Goal: Browse casually: Explore the website without a specific task or goal

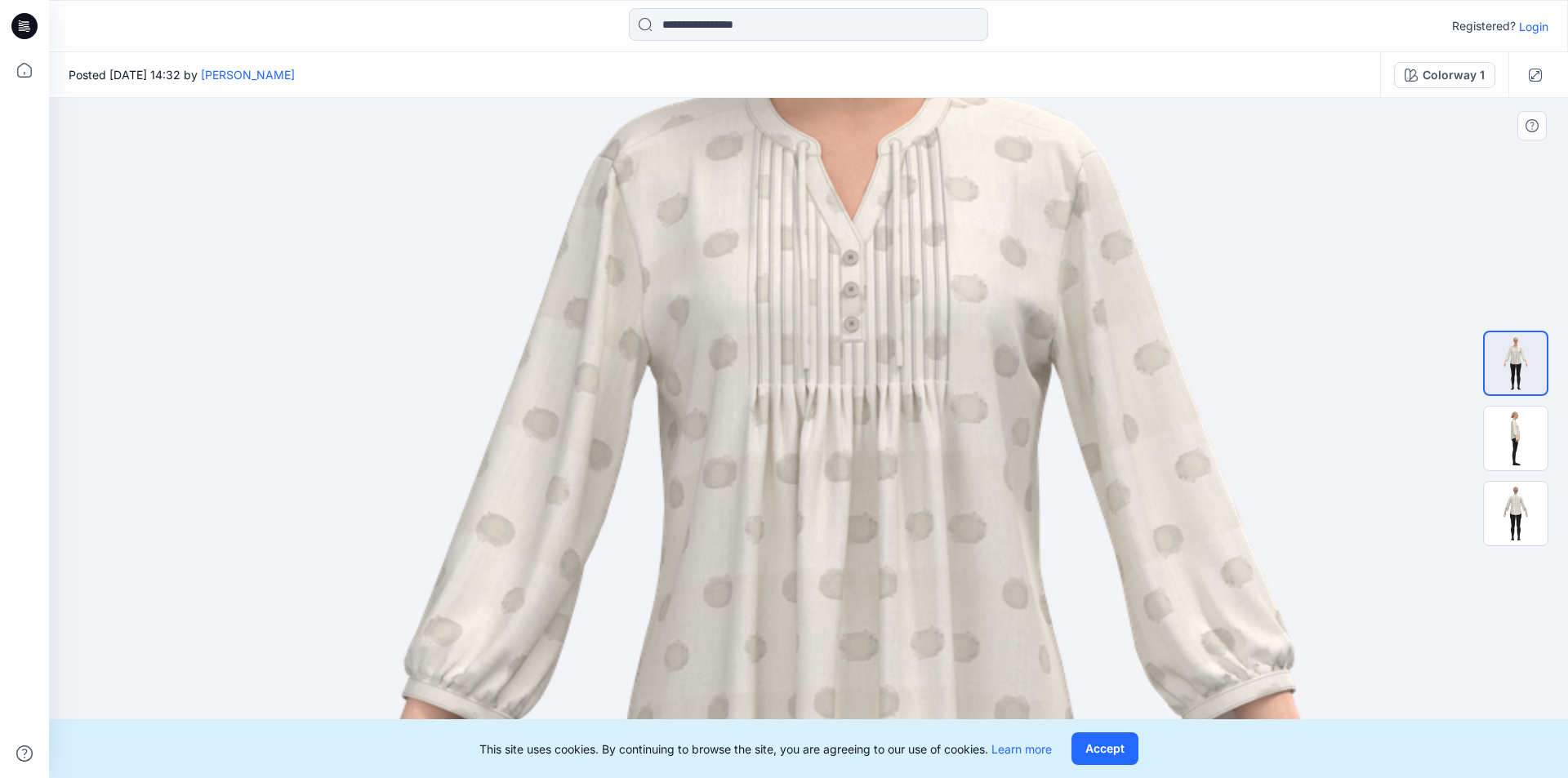
drag, startPoint x: 778, startPoint y: 216, endPoint x: 824, endPoint y: 574, distance: 360.9
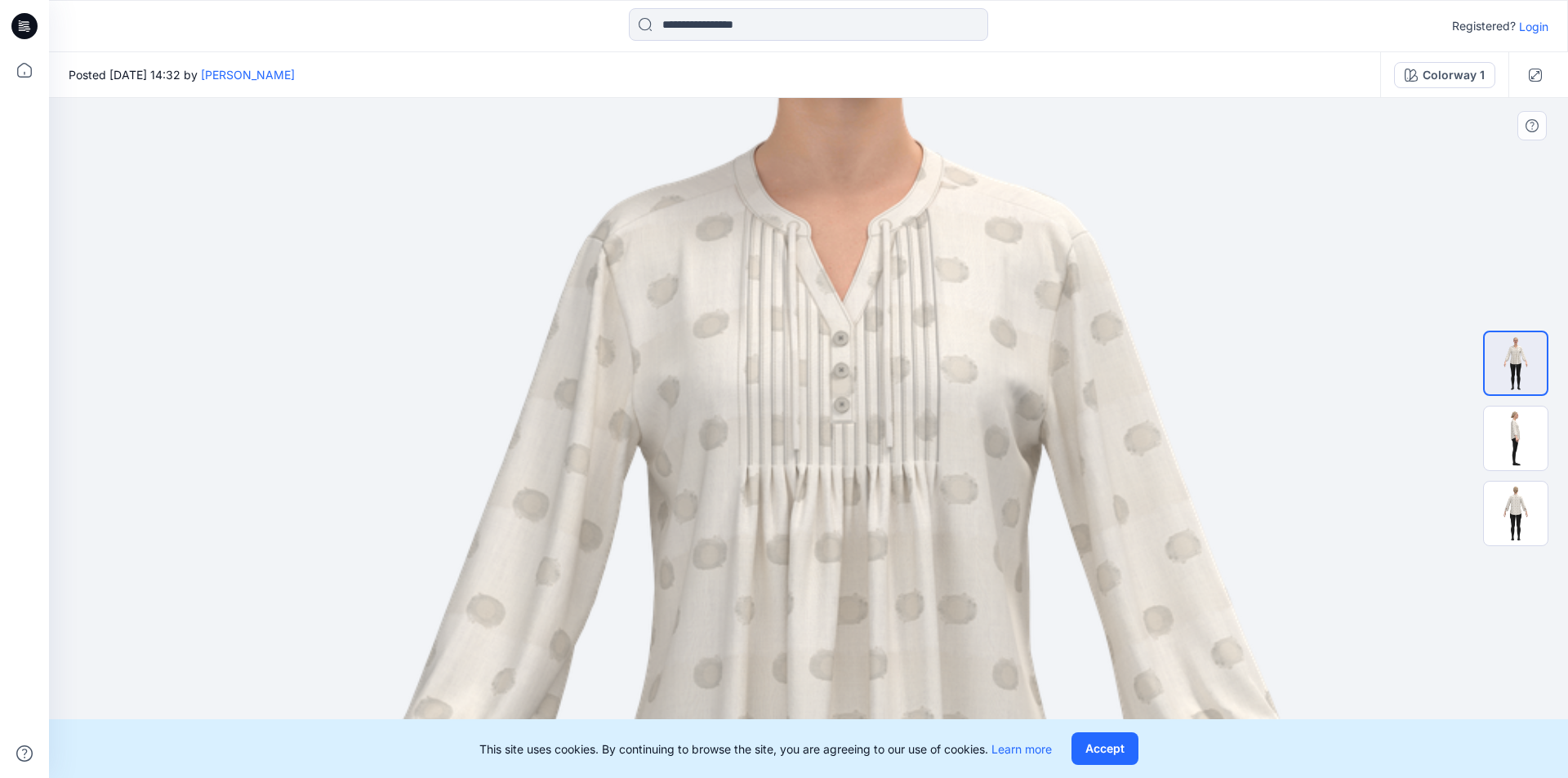
drag, startPoint x: 840, startPoint y: 363, endPoint x: 823, endPoint y: 474, distance: 112.3
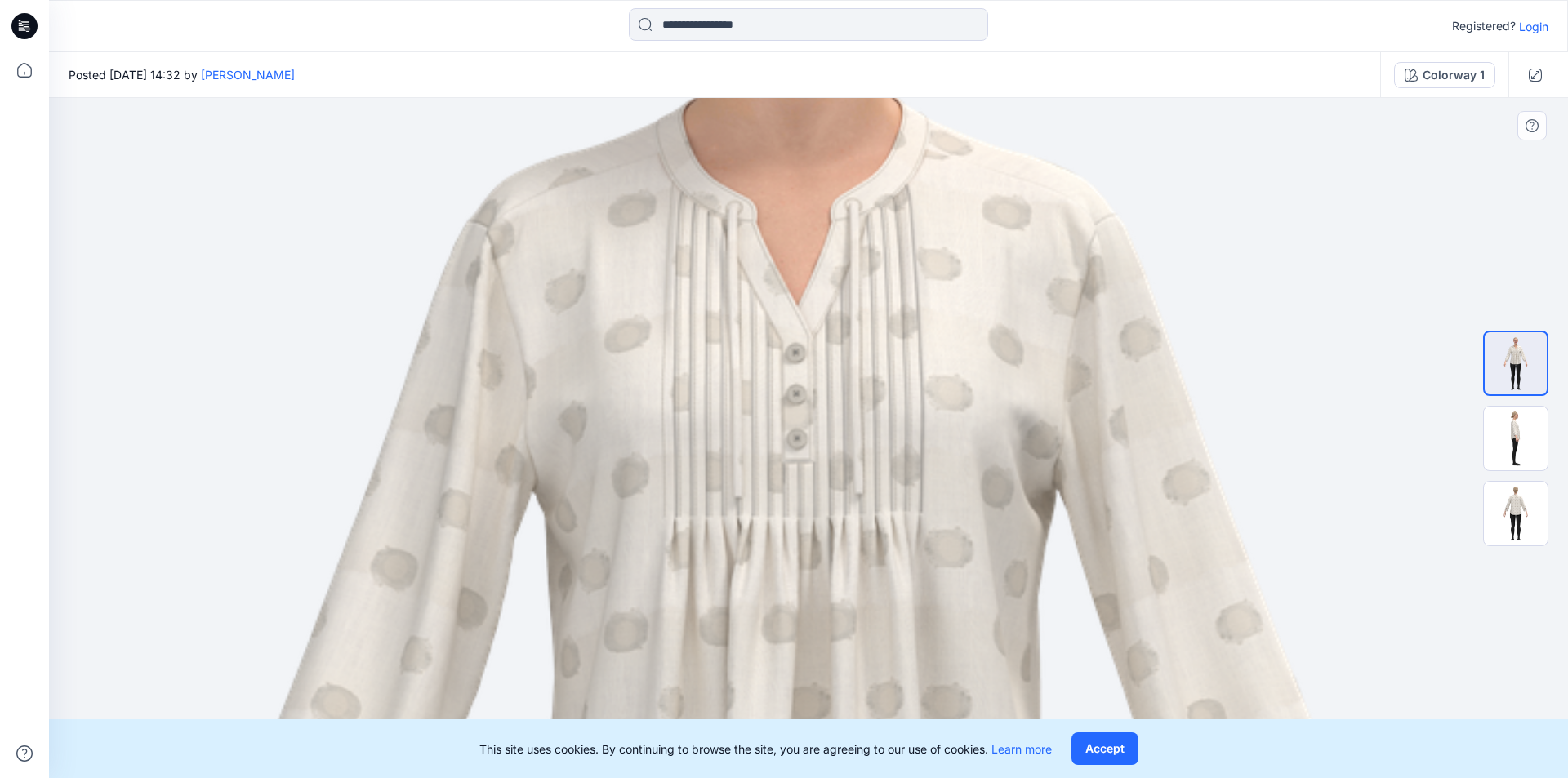
drag, startPoint x: 878, startPoint y: 457, endPoint x: 801, endPoint y: 415, distance: 87.7
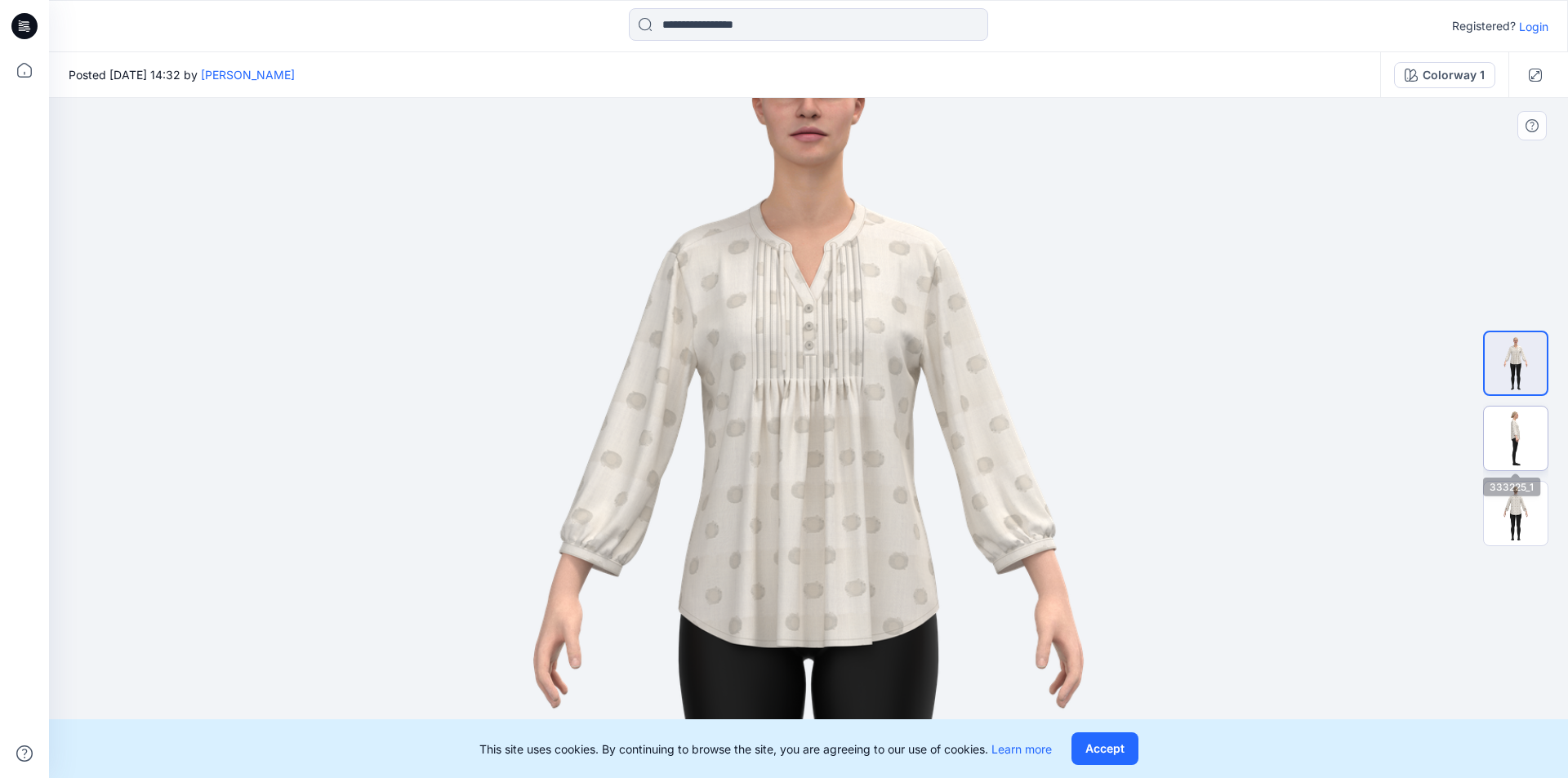
click at [1513, 426] on img at bounding box center [1516, 438] width 64 height 64
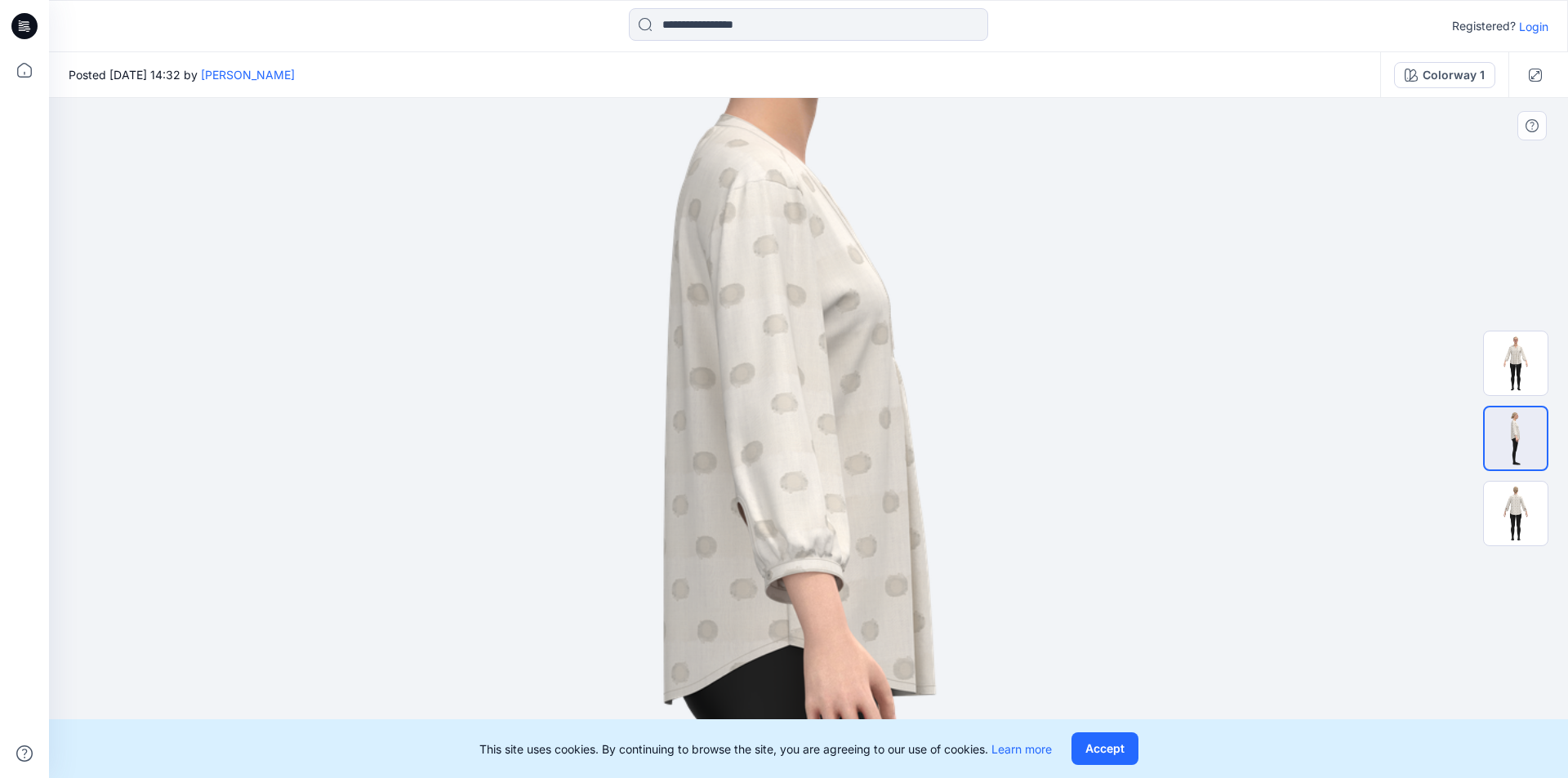
drag, startPoint x: 789, startPoint y: 288, endPoint x: 795, endPoint y: 483, distance: 195.1
click at [795, 483] on img at bounding box center [809, 664] width 1299 height 1836
click at [1506, 502] on img at bounding box center [1516, 513] width 64 height 64
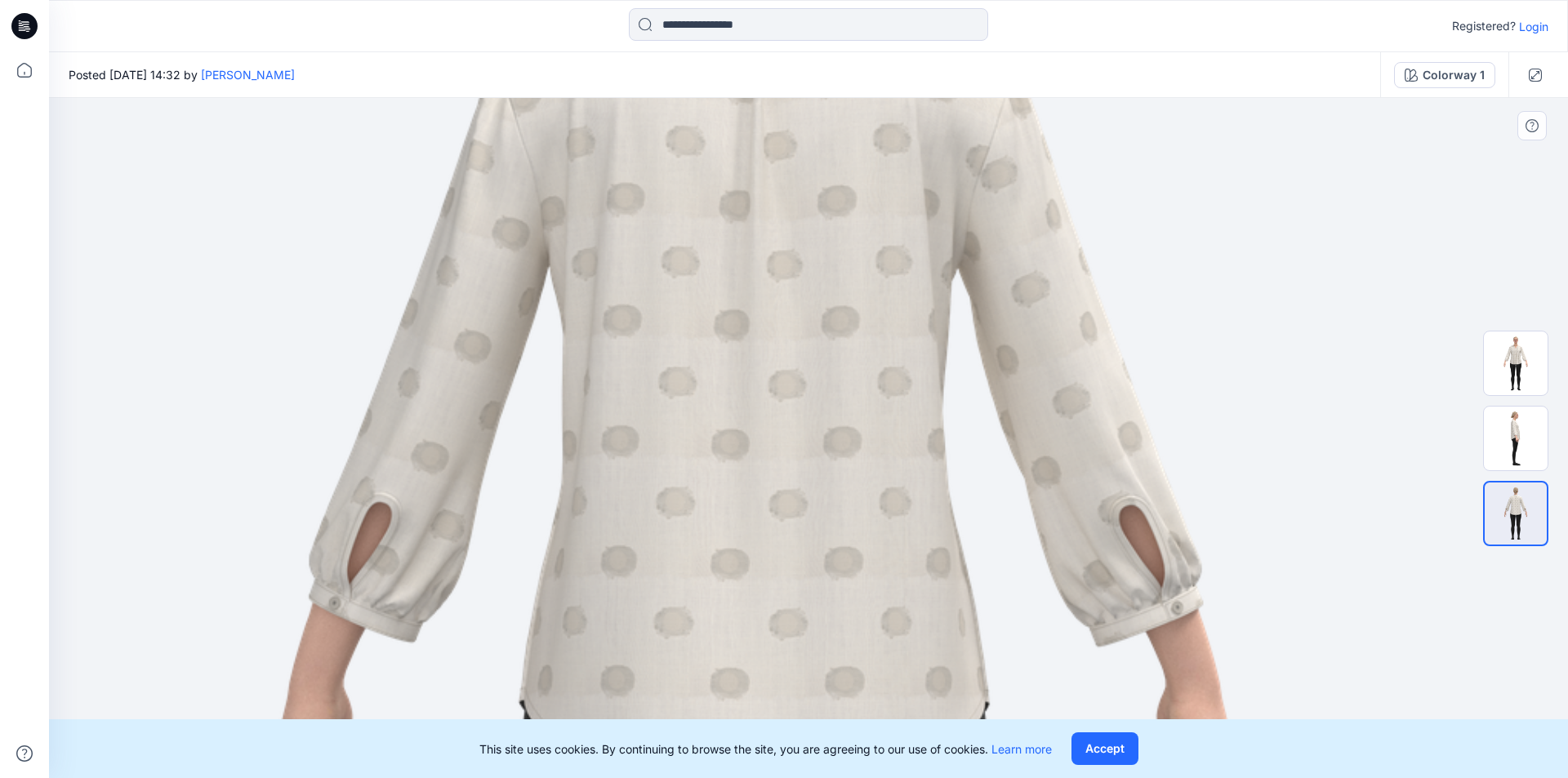
drag, startPoint x: 822, startPoint y: 225, endPoint x: 767, endPoint y: 517, distance: 297.1
click at [767, 517] on img at bounding box center [755, 728] width 1844 height 2607
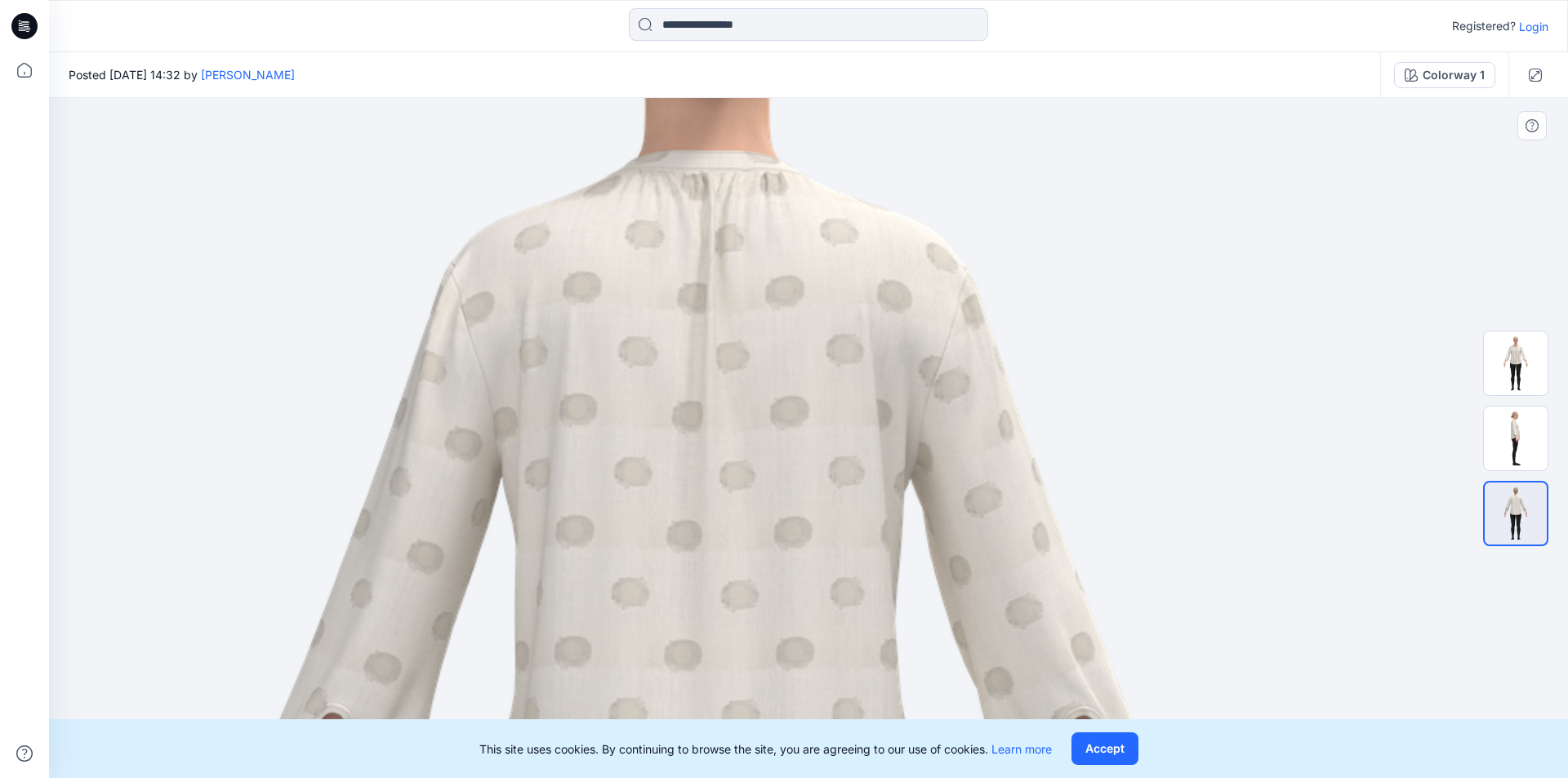
drag, startPoint x: 803, startPoint y: 344, endPoint x: 755, endPoint y: 549, distance: 210.5
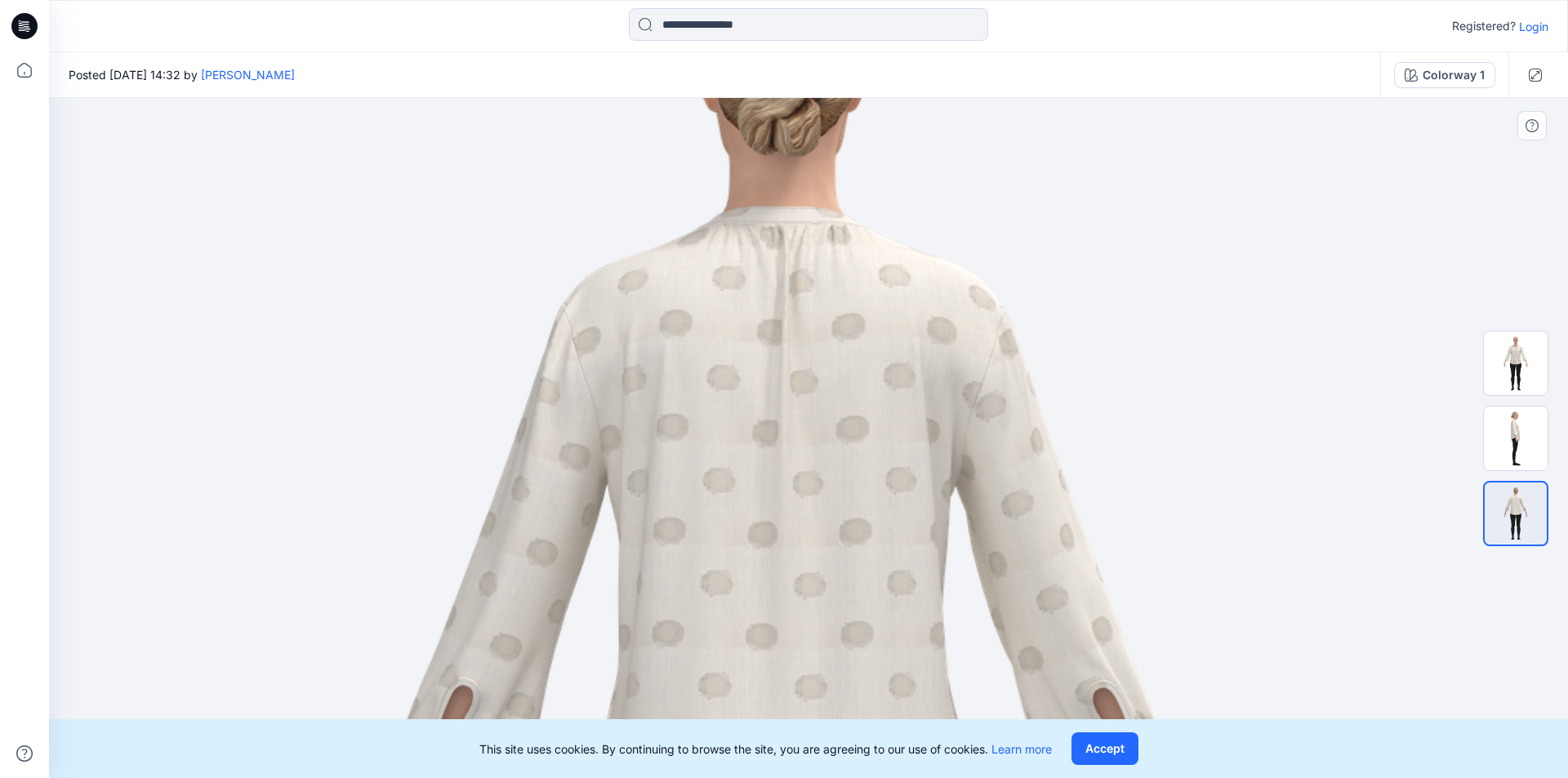
drag, startPoint x: 765, startPoint y: 475, endPoint x: 717, endPoint y: 516, distance: 63.1
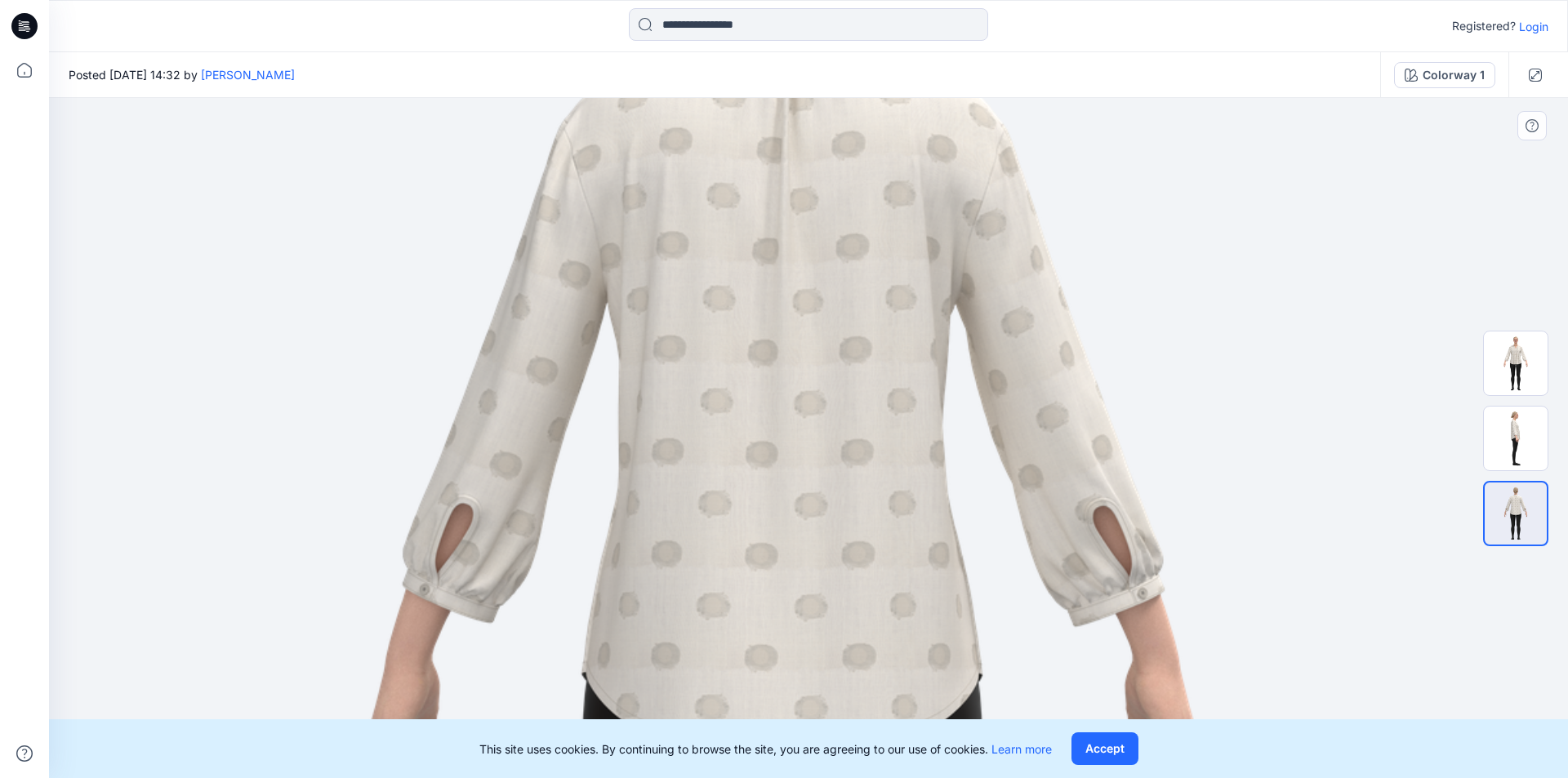
drag, startPoint x: 749, startPoint y: 440, endPoint x: 731, endPoint y: 254, distance: 186.9
click at [731, 254] on img at bounding box center [782, 697] width 1572 height 2222
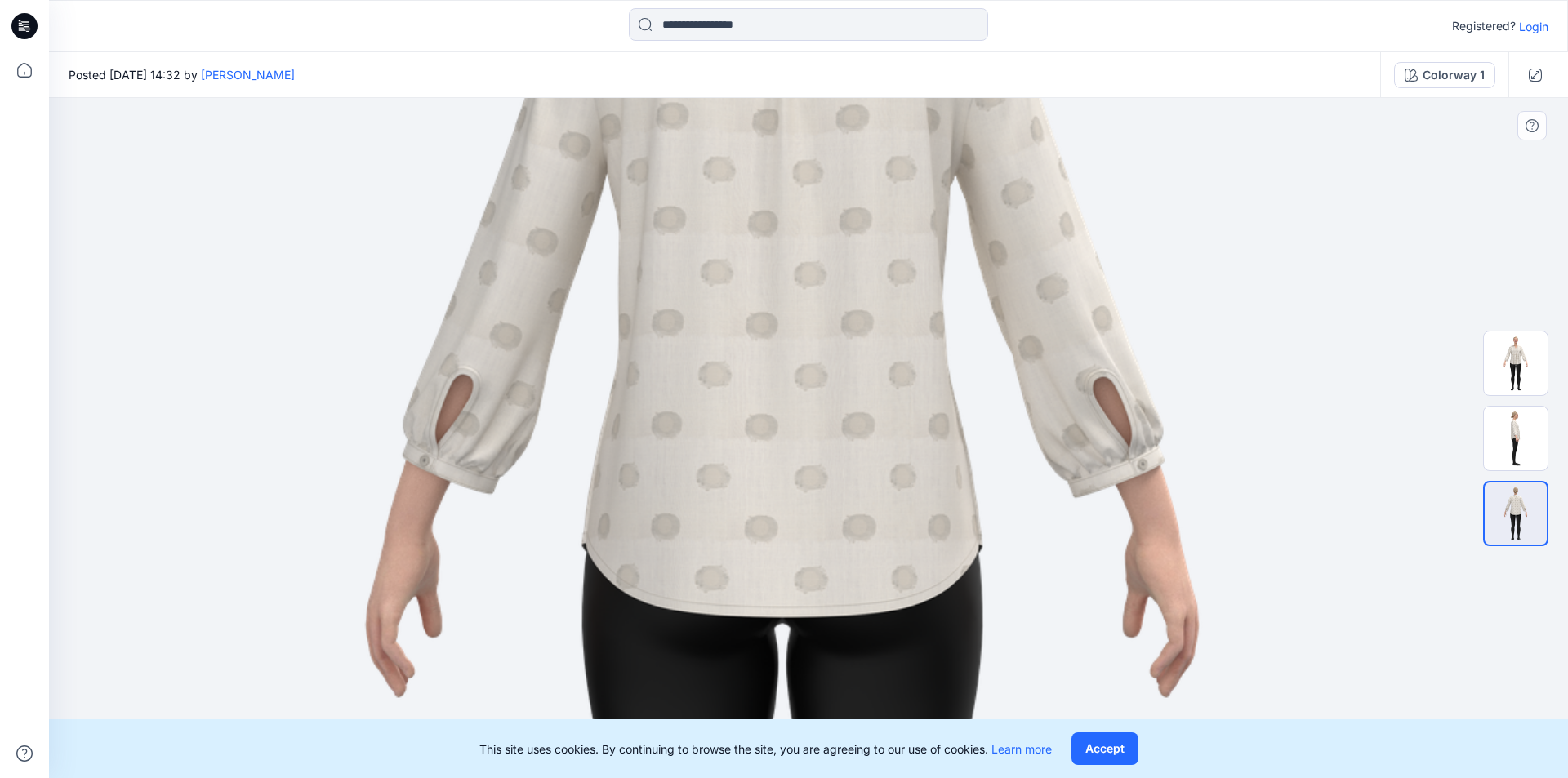
drag, startPoint x: 770, startPoint y: 392, endPoint x: 761, endPoint y: 328, distance: 64.6
click at [761, 328] on img at bounding box center [782, 568] width 1572 height 2222
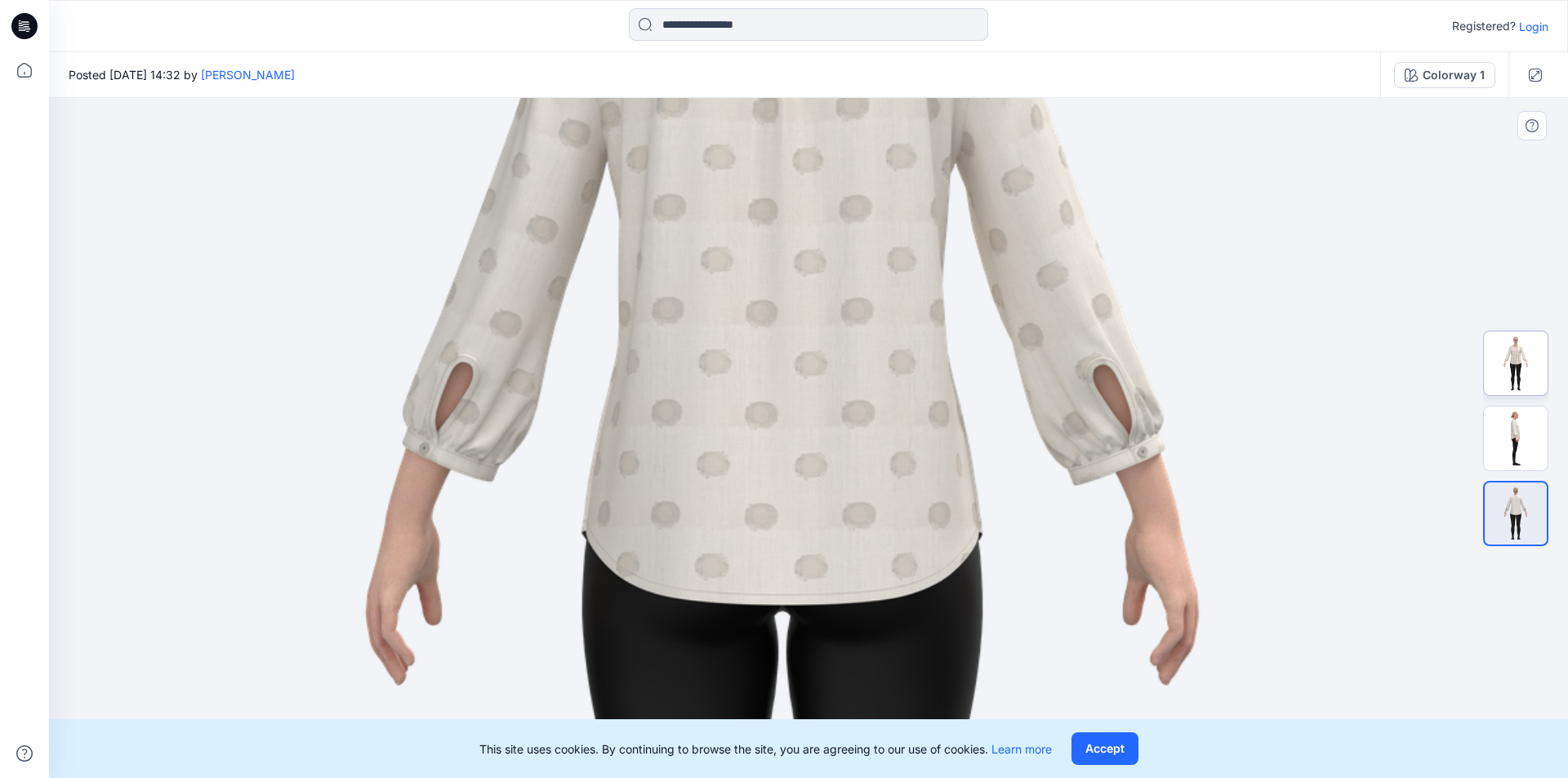
click at [1526, 351] on img at bounding box center [1516, 363] width 64 height 64
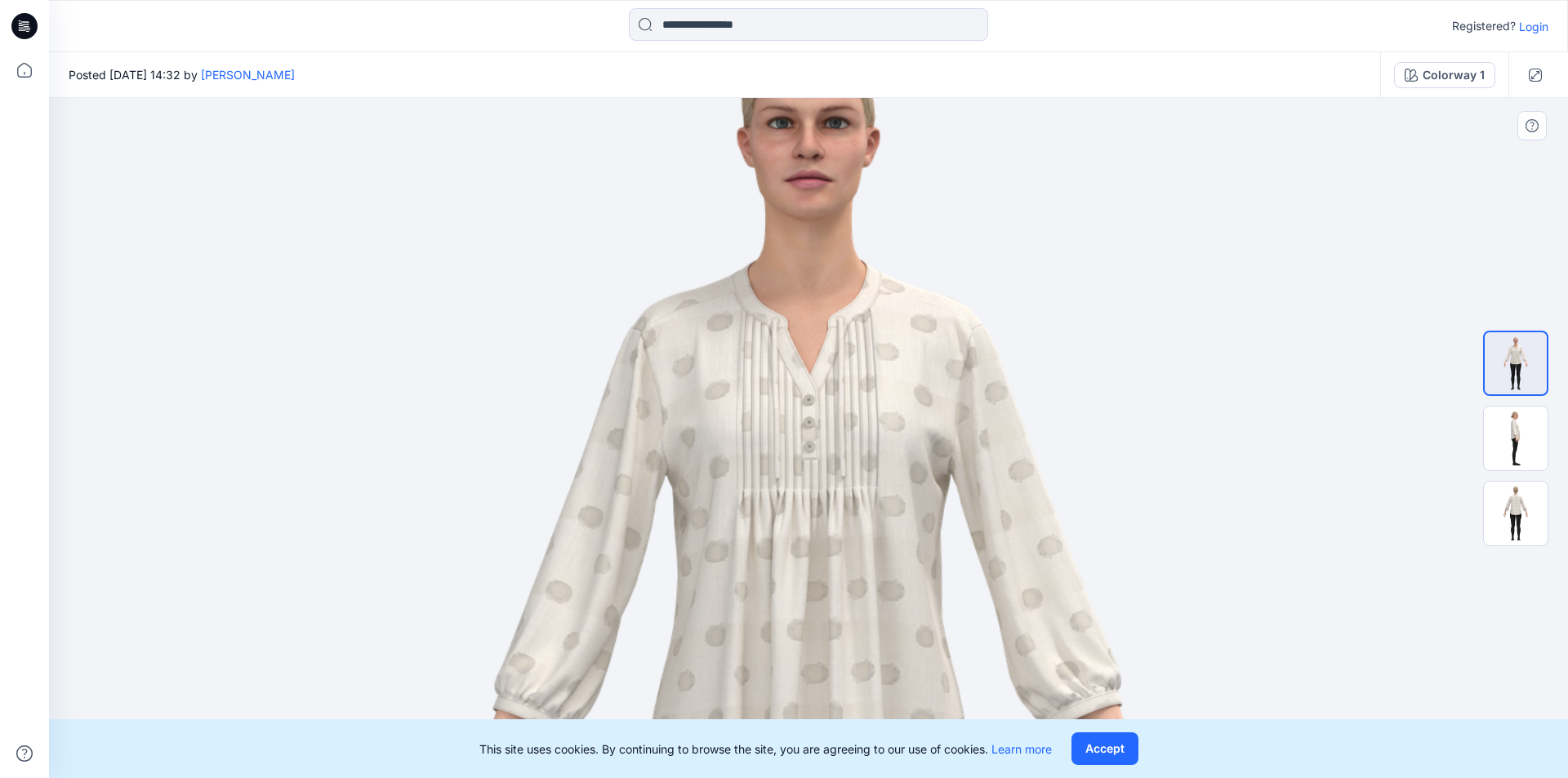
drag, startPoint x: 816, startPoint y: 218, endPoint x: 741, endPoint y: 559, distance: 349.2
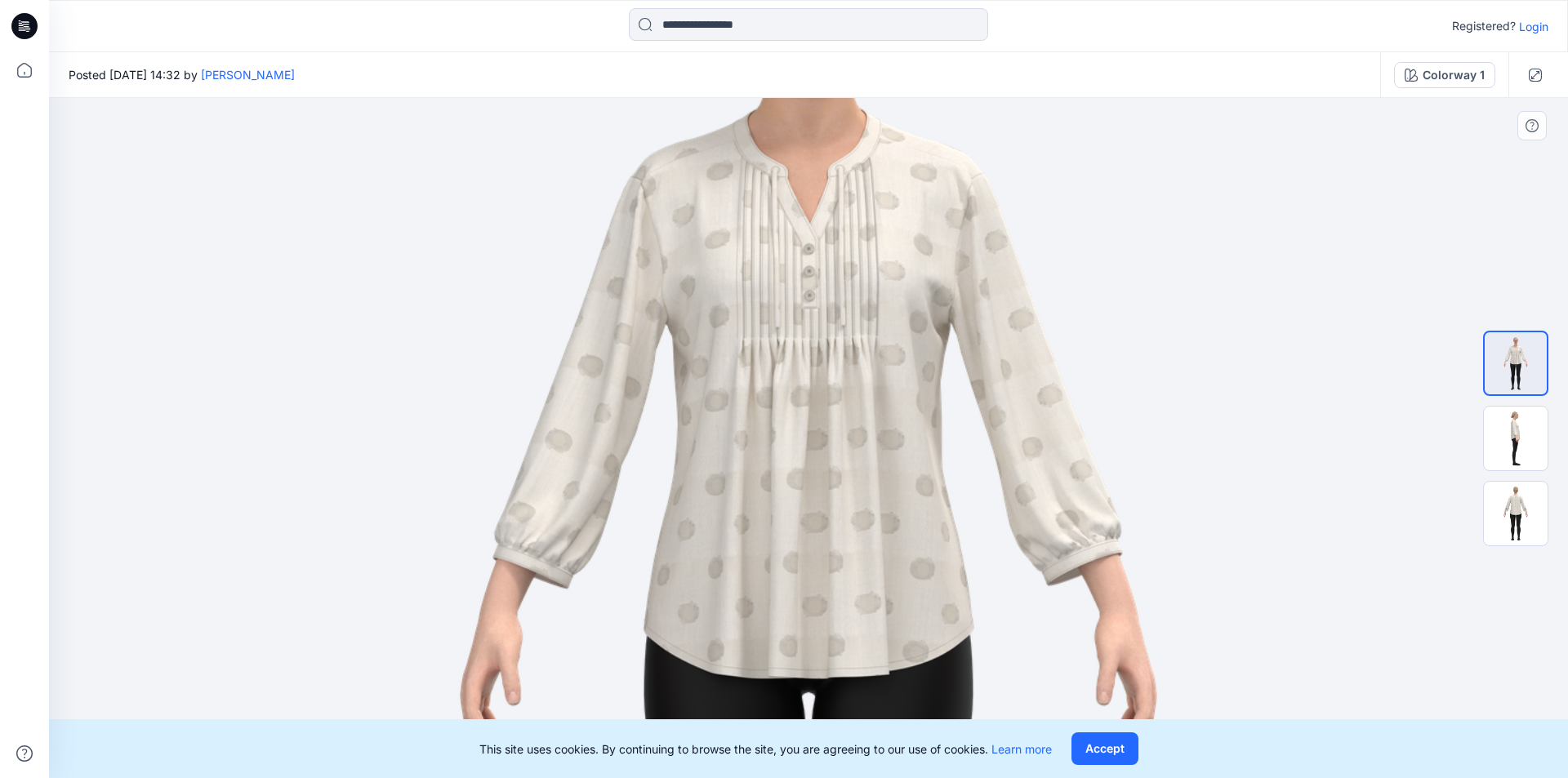
drag, startPoint x: 765, startPoint y: 577, endPoint x: 762, endPoint y: 427, distance: 150.0
click at [762, 427] on img at bounding box center [809, 646] width 1299 height 1836
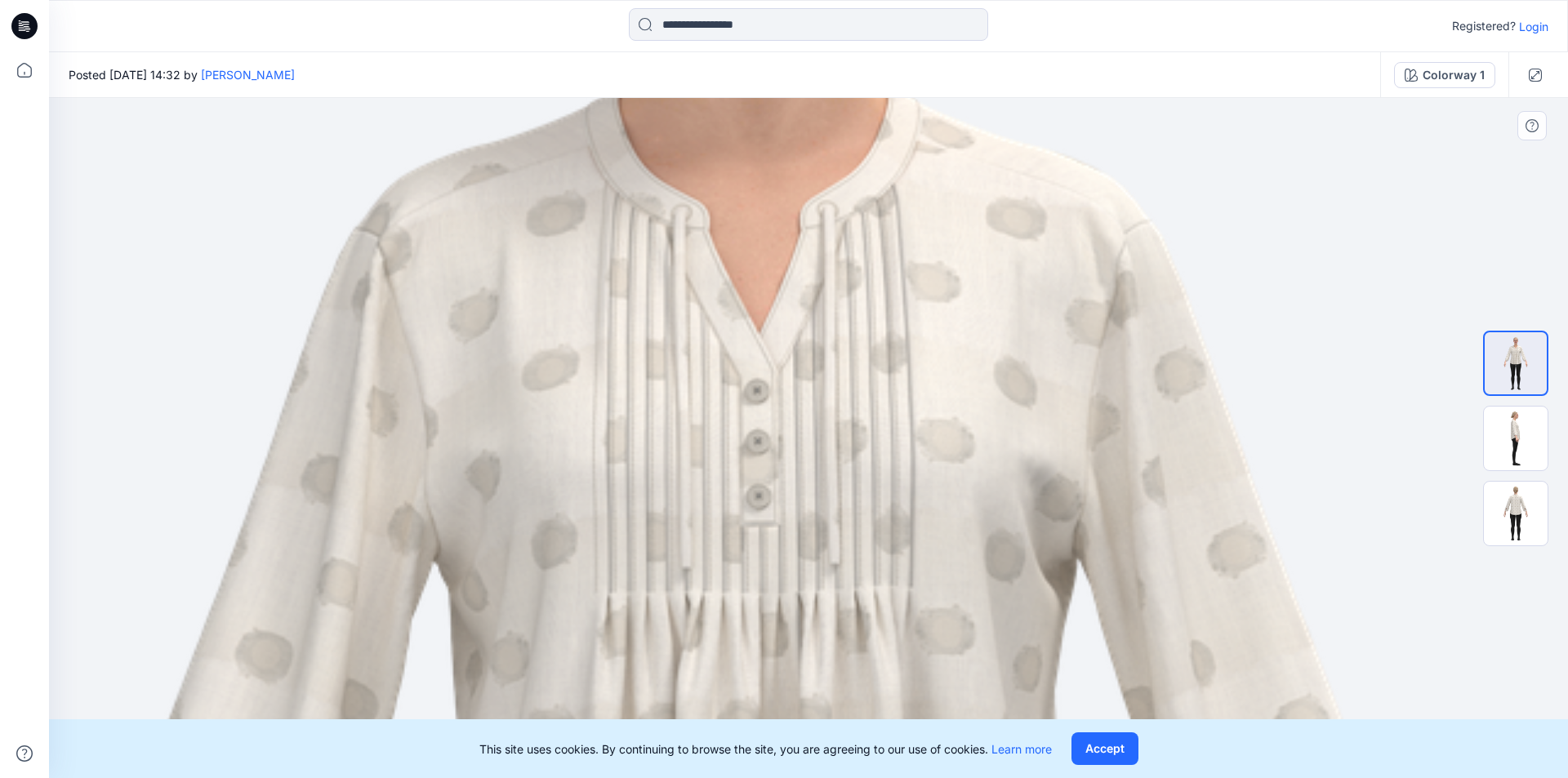
drag, startPoint x: 795, startPoint y: 295, endPoint x: 743, endPoint y: 521, distance: 231.9
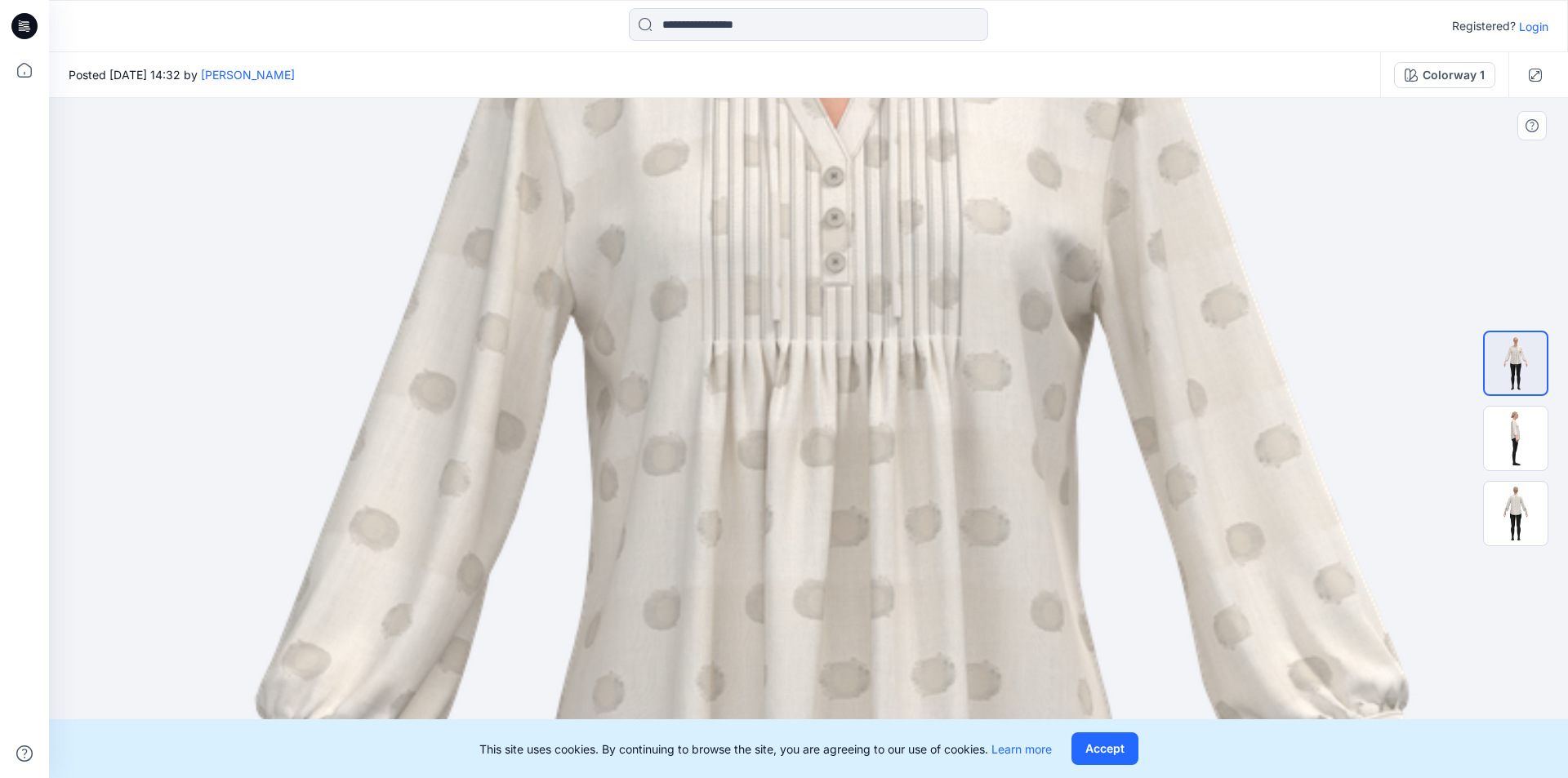
drag, startPoint x: 653, startPoint y: 603, endPoint x: 678, endPoint y: 369, distance: 235.3
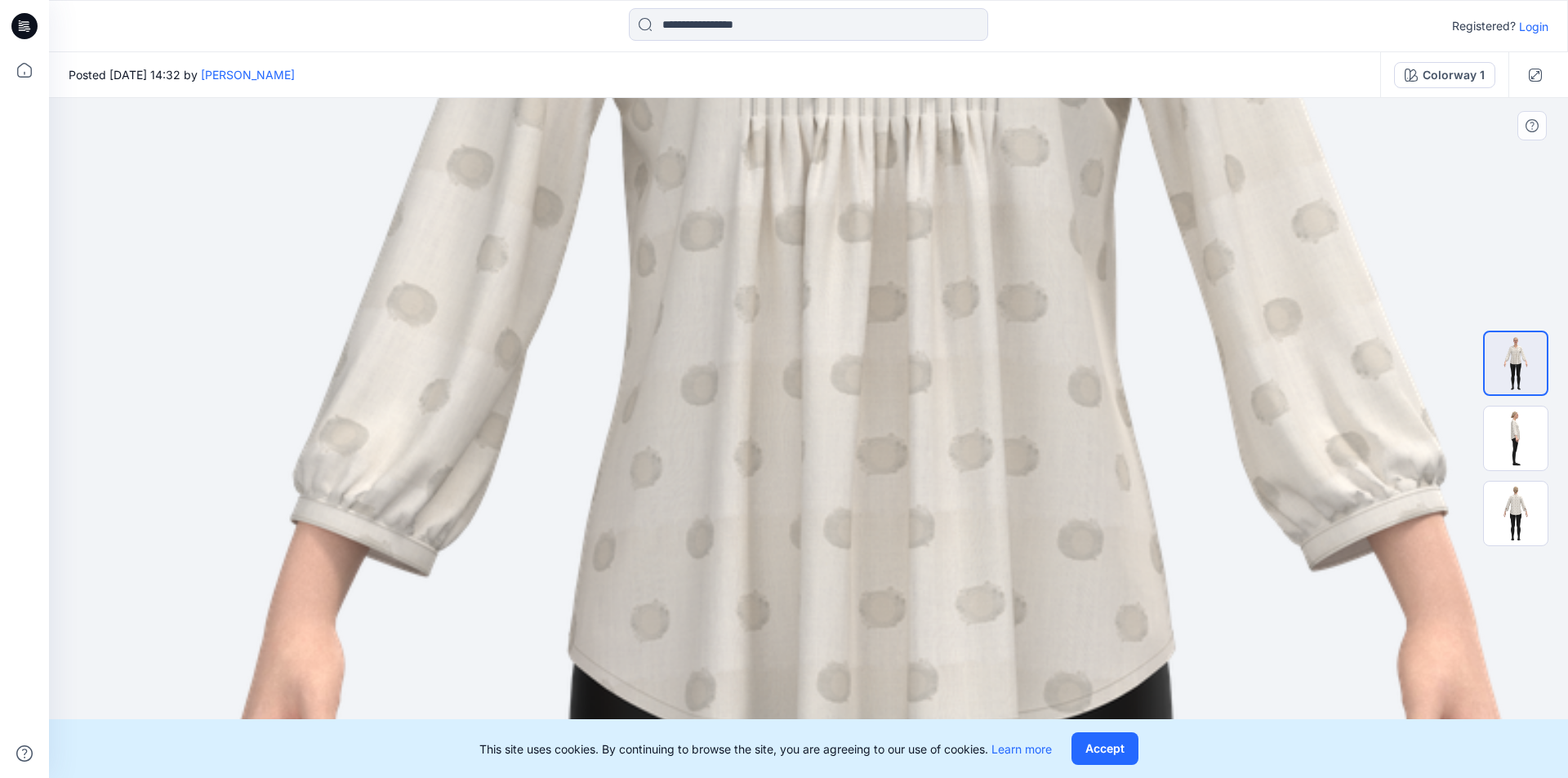
drag, startPoint x: 652, startPoint y: 520, endPoint x: 678, endPoint y: 374, distance: 148.3
click at [678, 374] on img at bounding box center [870, 682] width 2389 height 3376
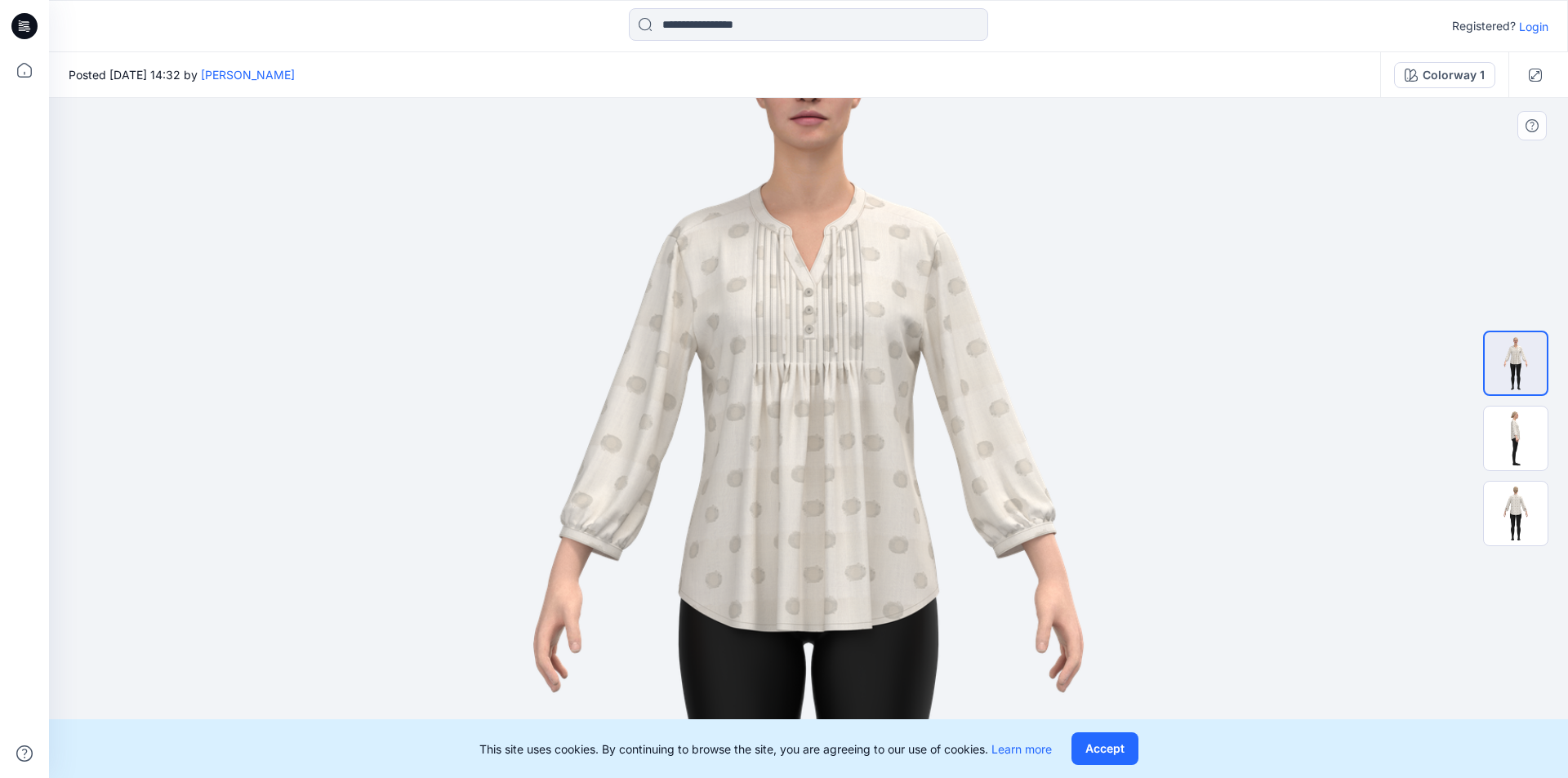
drag, startPoint x: 803, startPoint y: 386, endPoint x: 789, endPoint y: 489, distance: 103.9
click at [789, 489] on img at bounding box center [809, 606] width 1026 height 1450
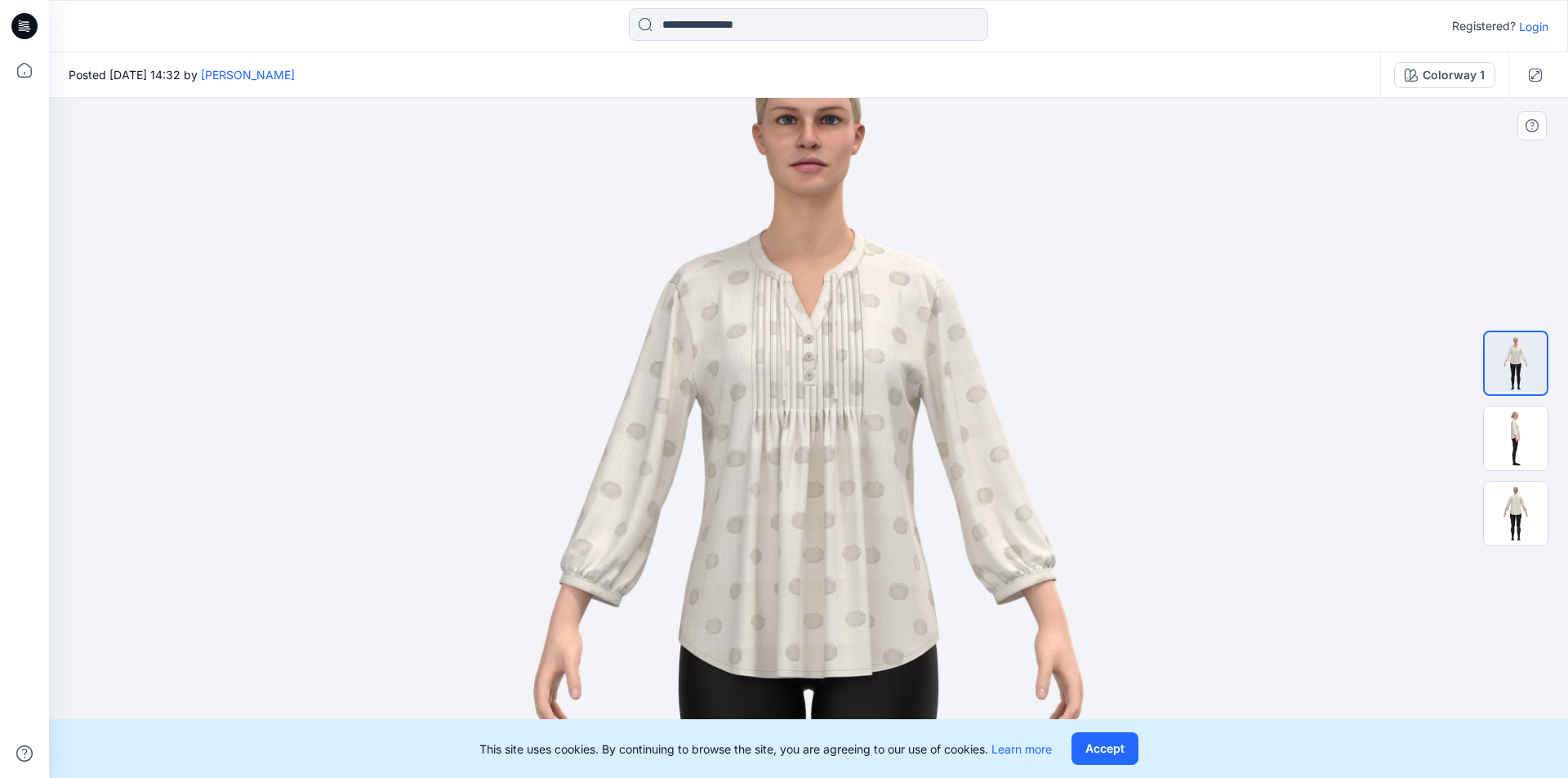
drag, startPoint x: 815, startPoint y: 330, endPoint x: 815, endPoint y: 376, distance: 46.0
click at [815, 376] on img at bounding box center [809, 653] width 1026 height 1450
